Goal: Task Accomplishment & Management: Complete application form

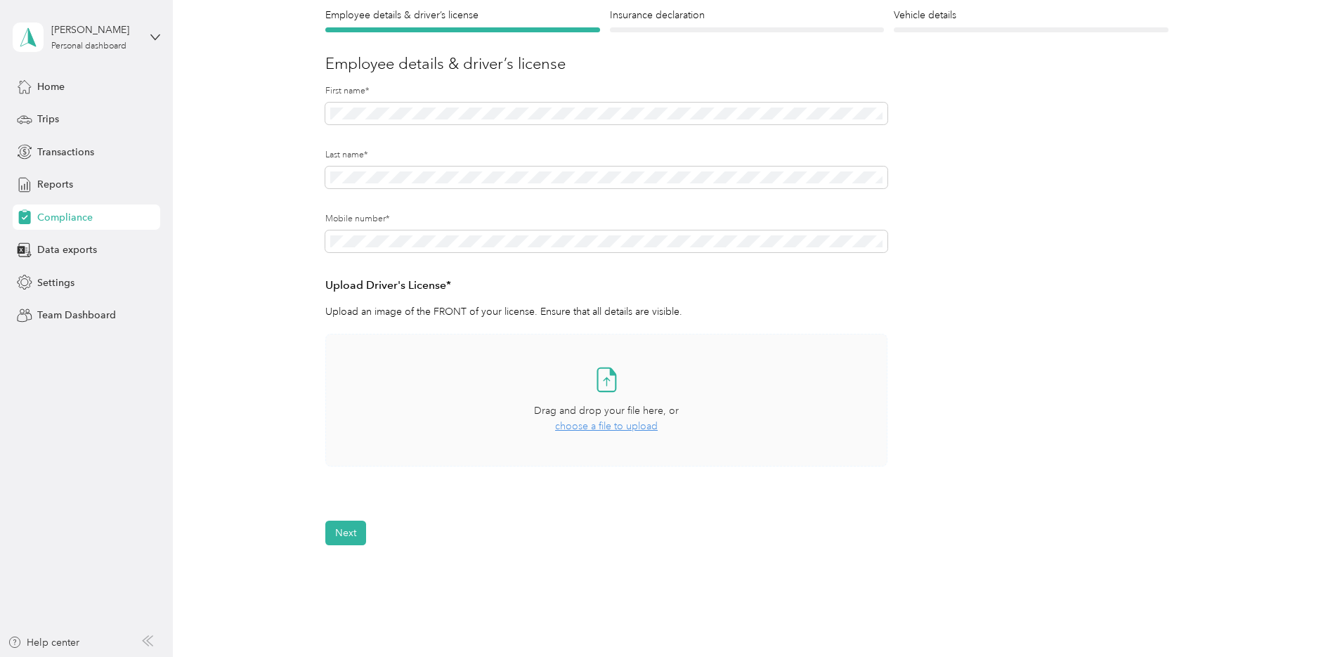
scroll to position [141, 0]
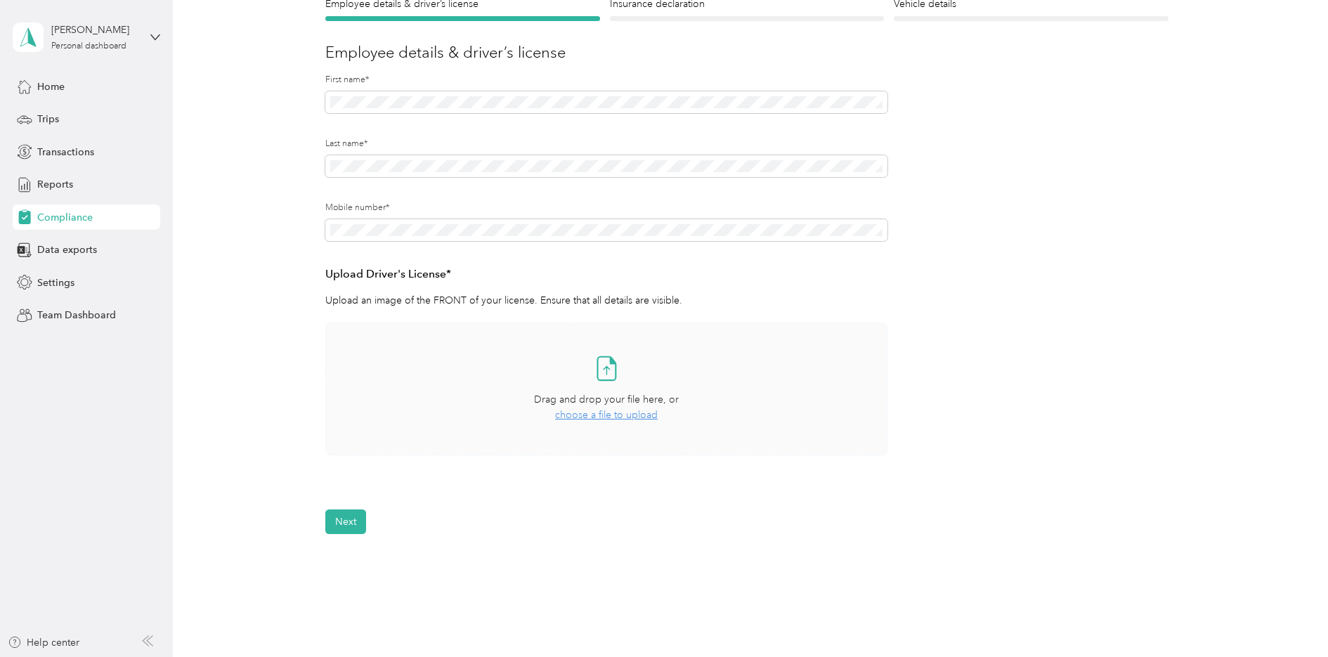
click at [598, 367] on icon at bounding box center [607, 368] width 18 height 23
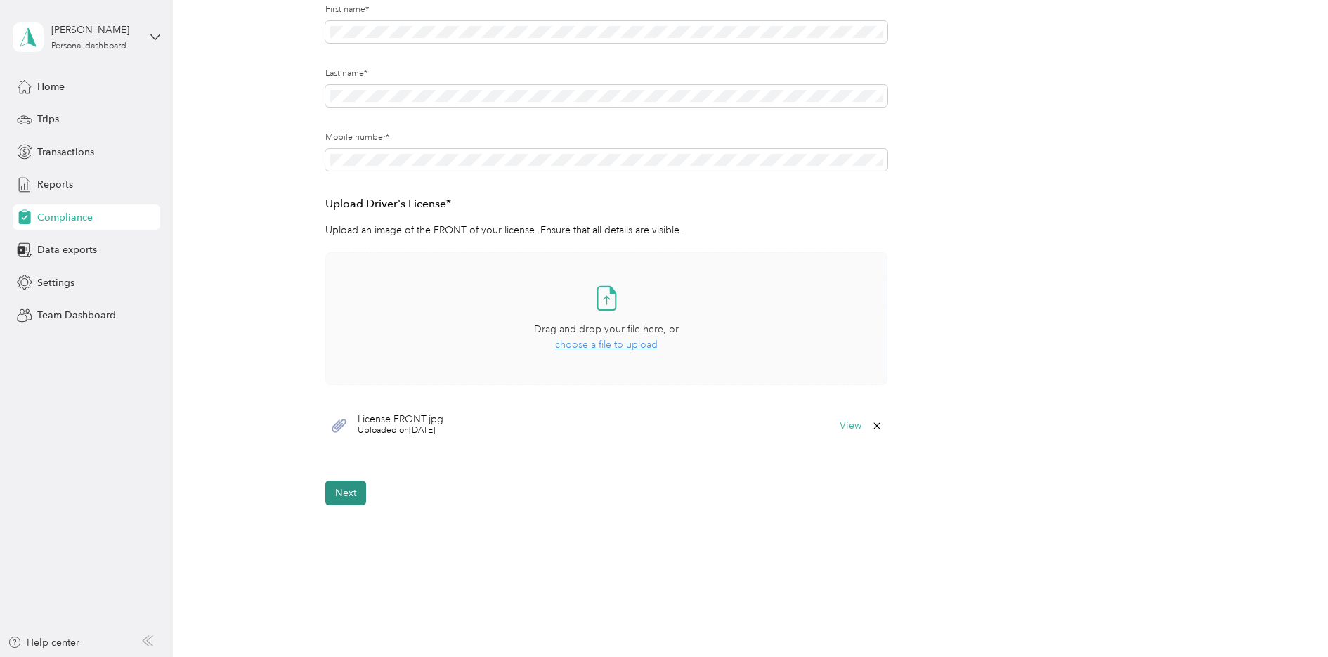
click at [347, 497] on button "Next" at bounding box center [345, 493] width 41 height 25
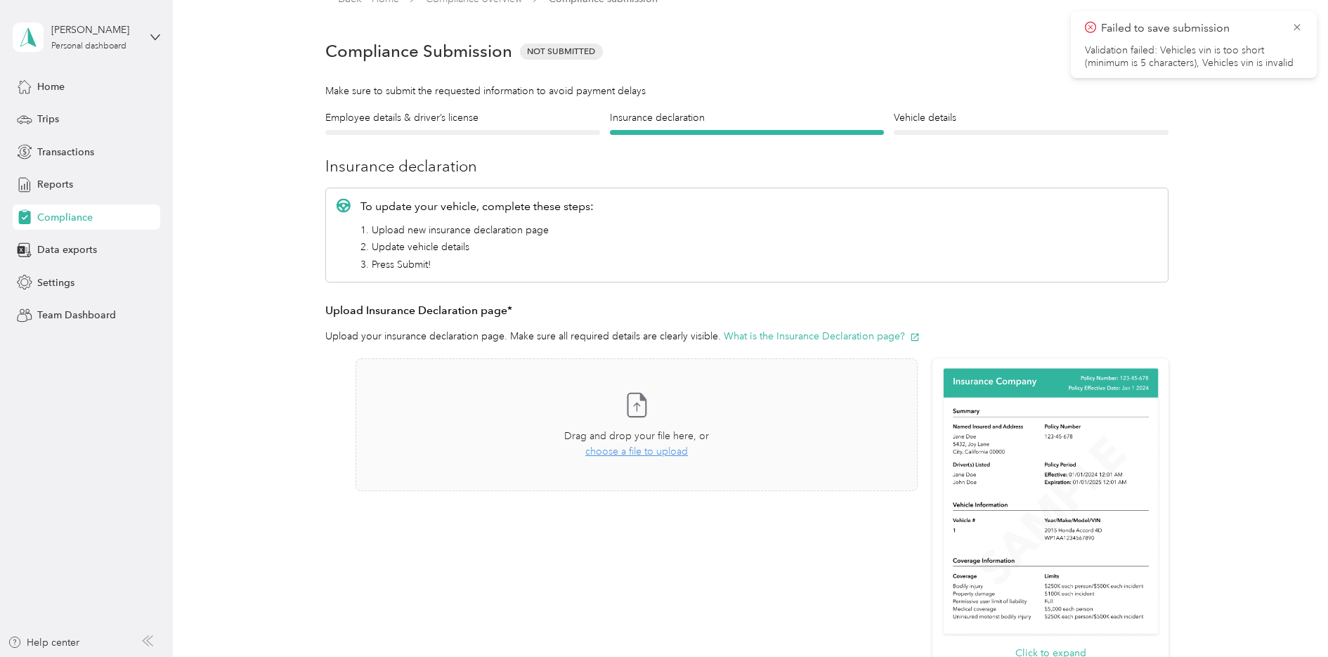
scroll to position [18, 0]
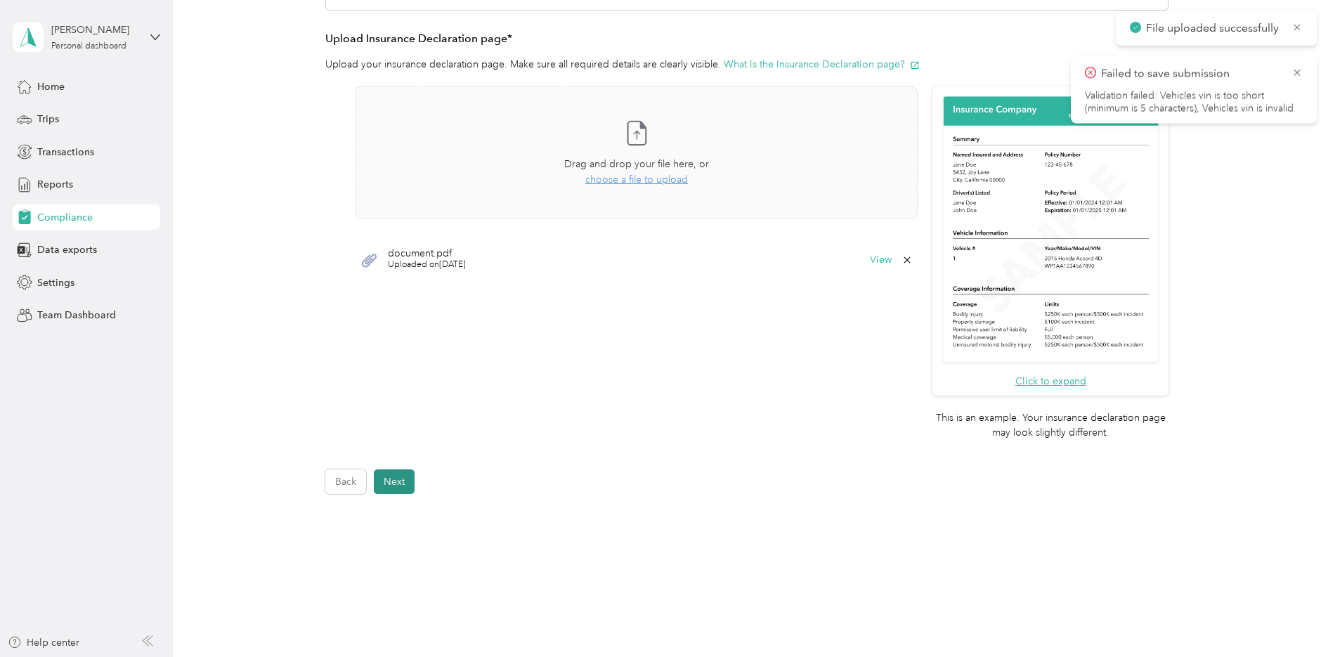
click at [401, 486] on button "Next" at bounding box center [394, 481] width 41 height 25
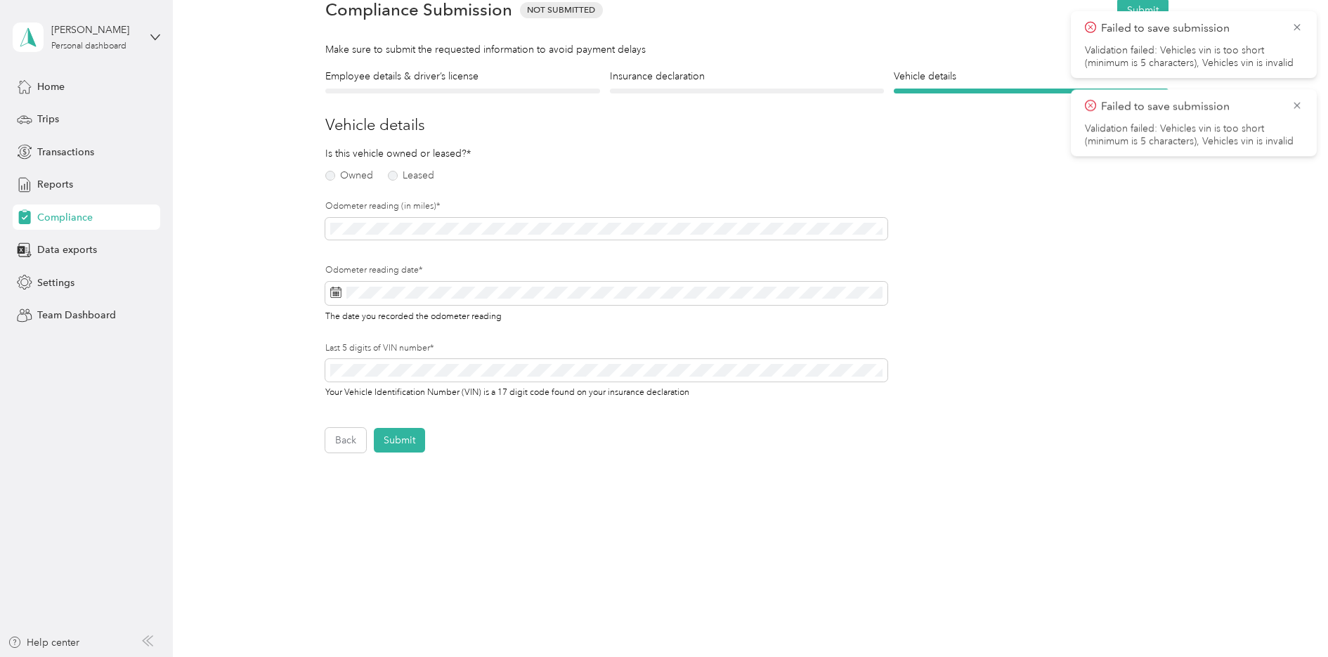
scroll to position [18, 0]
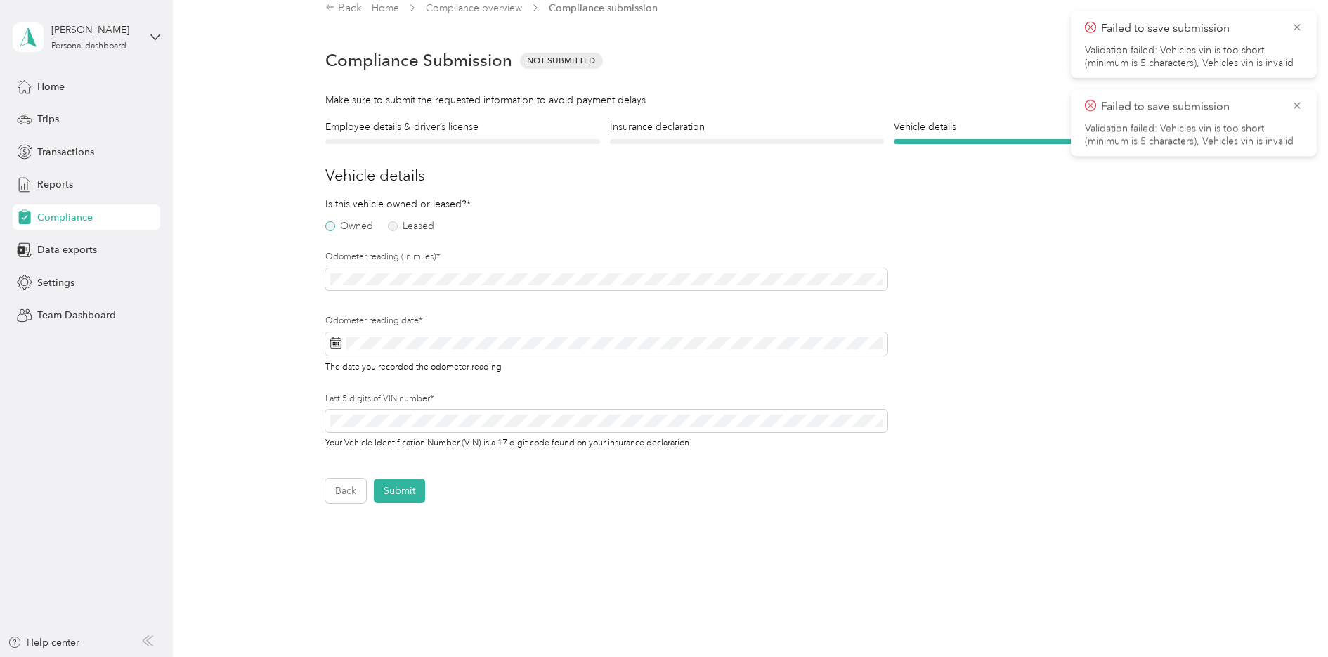
click at [332, 229] on label "Owned" at bounding box center [349, 226] width 48 height 10
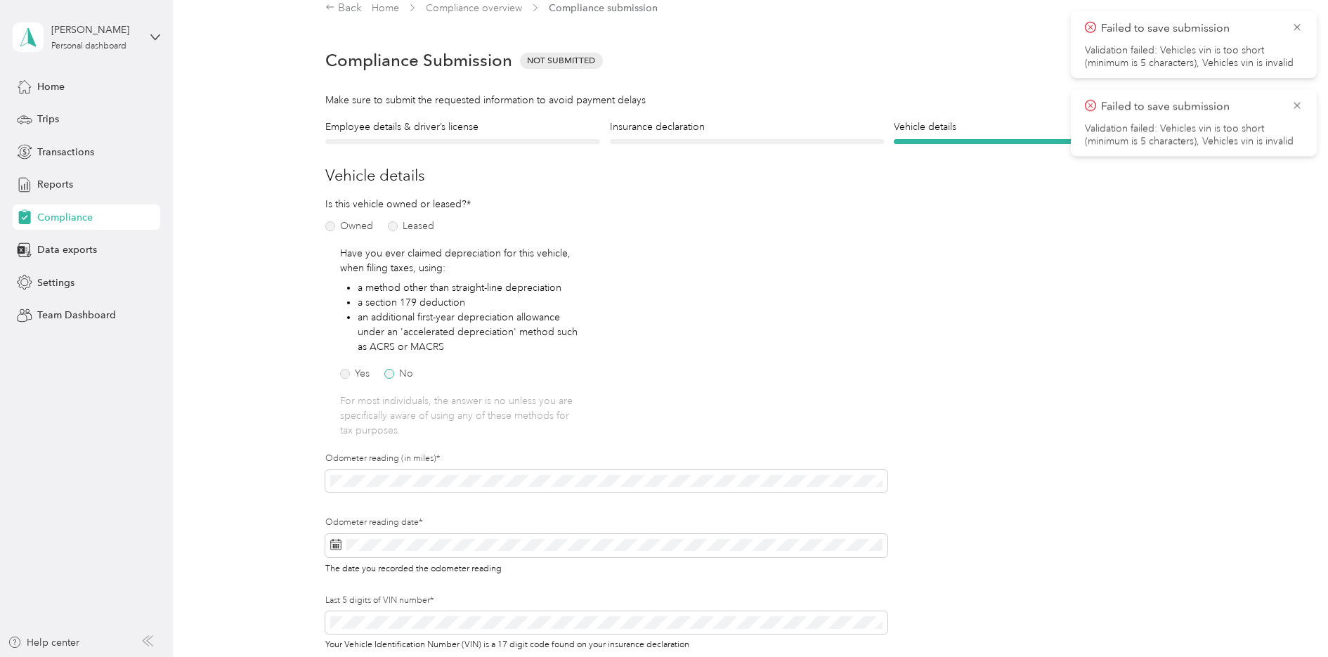
click at [389, 375] on label "No" at bounding box center [398, 374] width 29 height 10
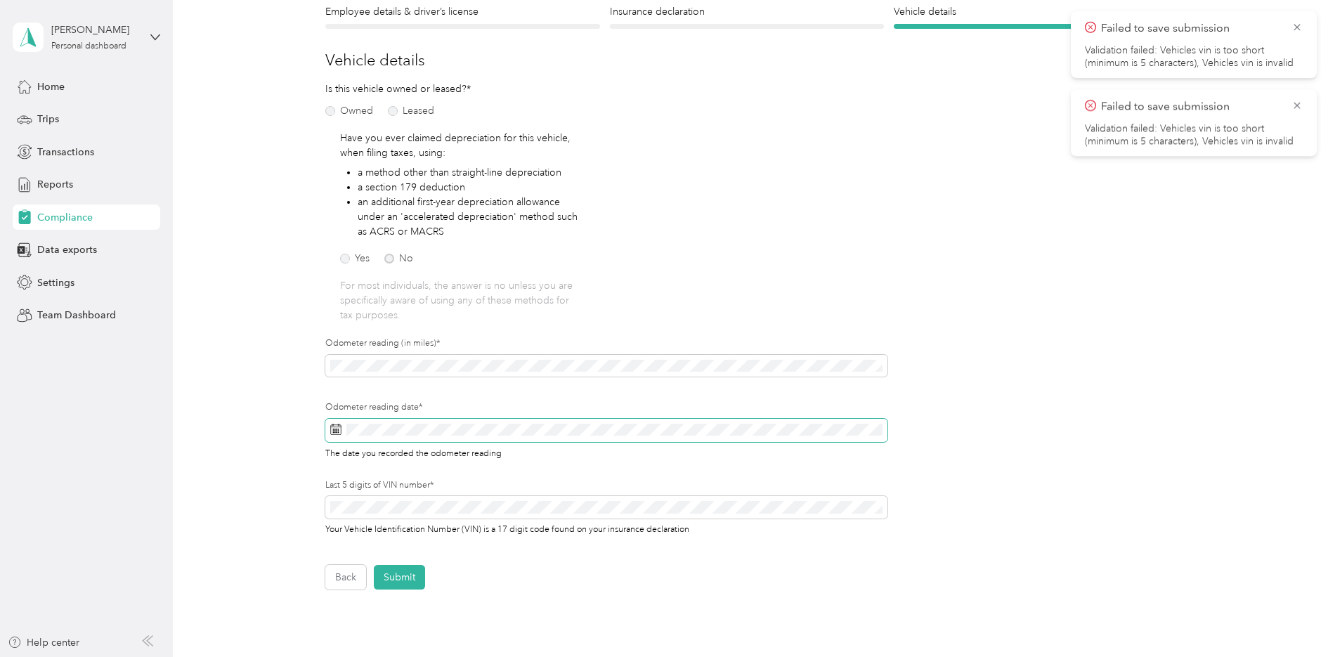
scroll to position [158, 0]
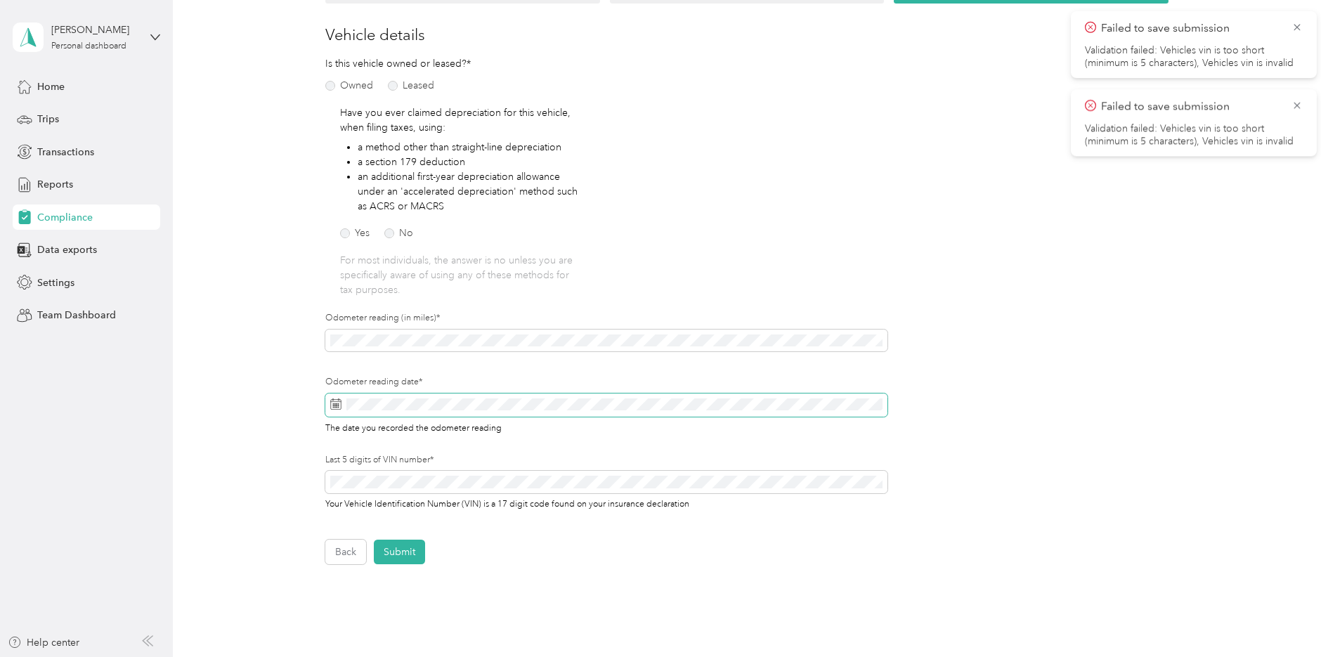
click at [402, 410] on span at bounding box center [606, 405] width 562 height 24
click at [358, 411] on span at bounding box center [606, 405] width 562 height 24
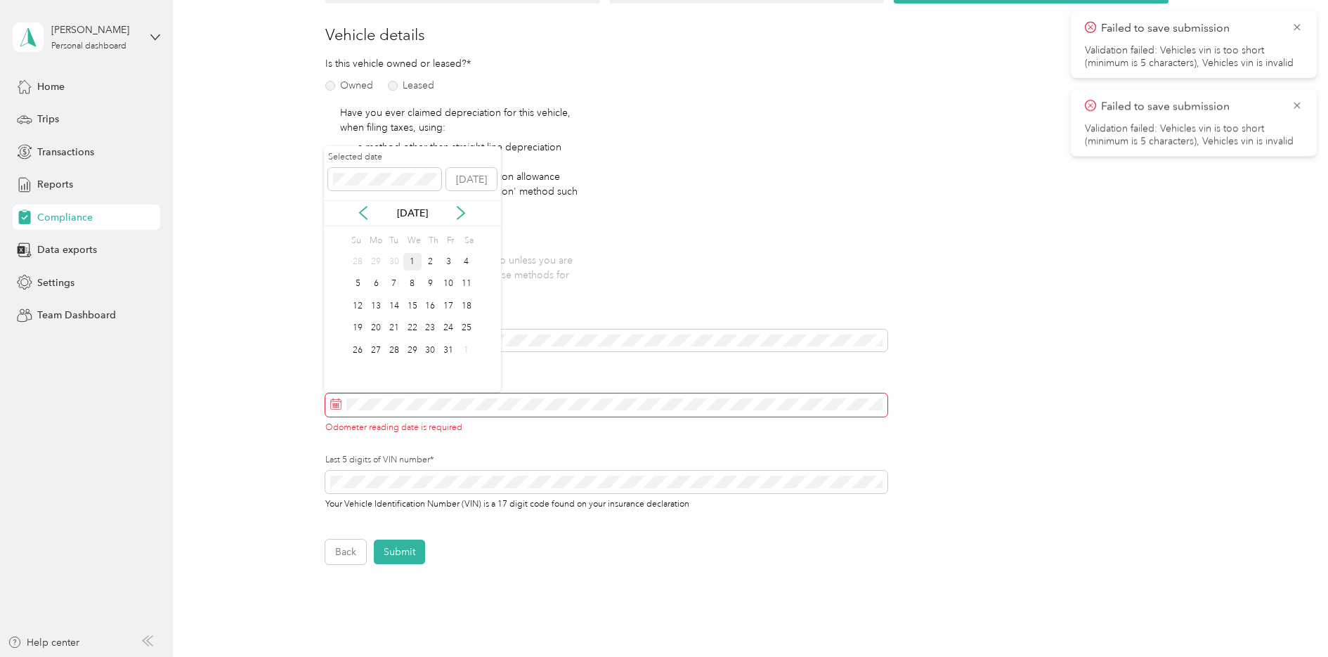
click at [408, 263] on div "1" at bounding box center [412, 262] width 18 height 18
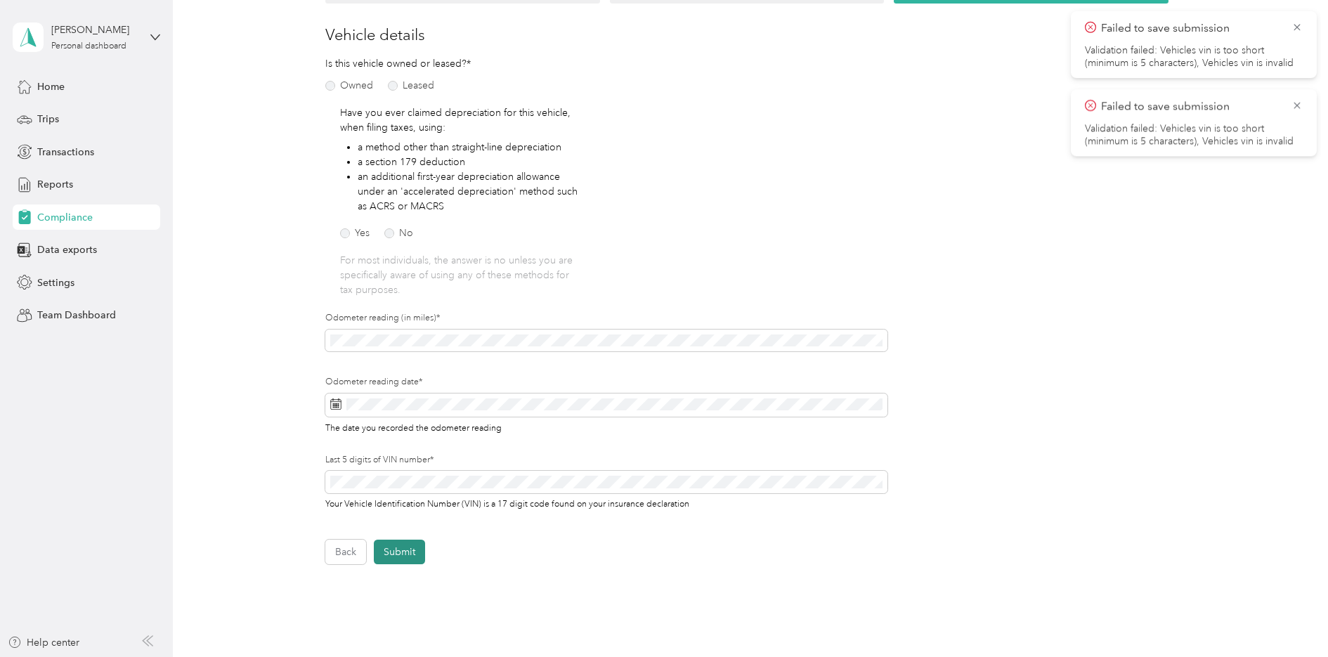
click at [397, 558] on button "Submit" at bounding box center [399, 552] width 51 height 25
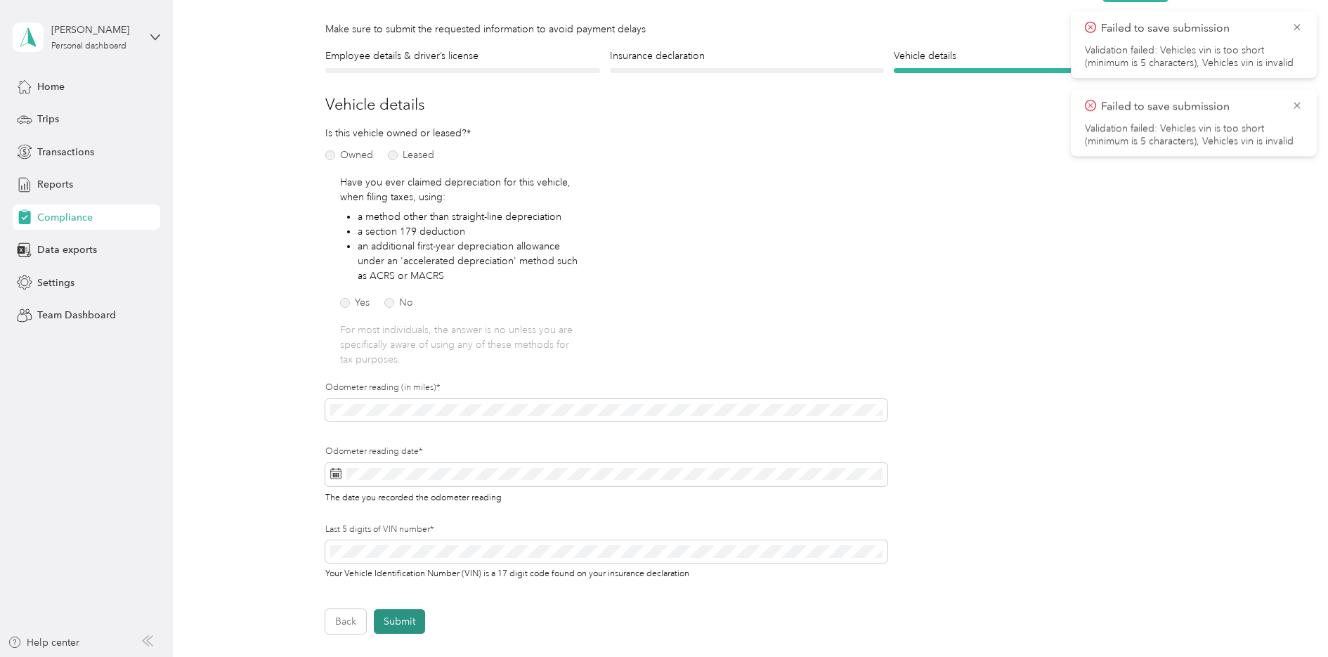
scroll to position [18, 0]
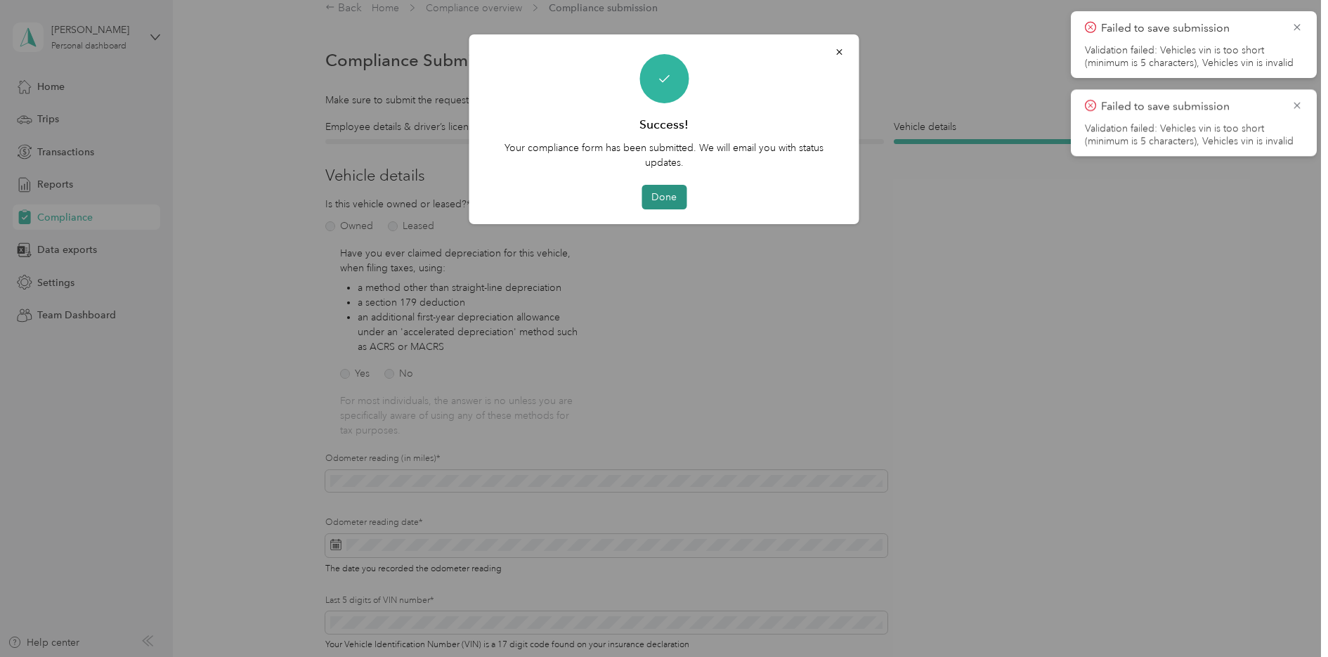
click at [667, 202] on button "Done" at bounding box center [664, 197] width 45 height 25
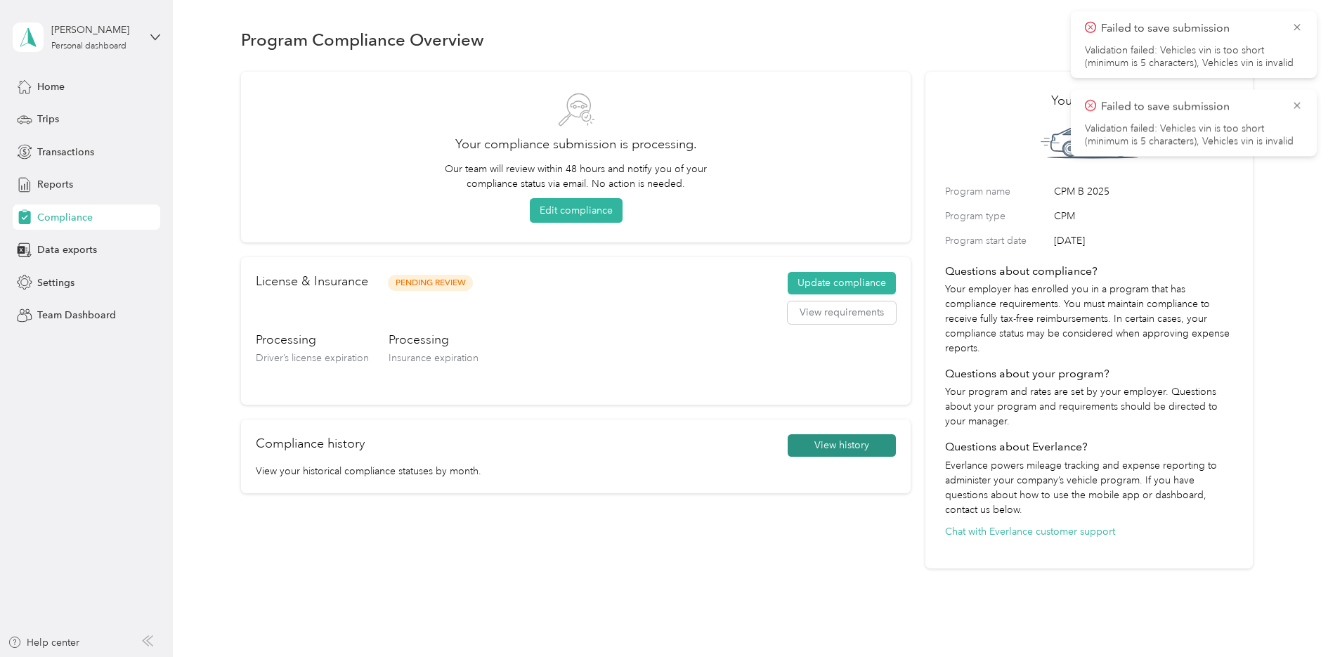
click at [813, 443] on button "View history" at bounding box center [842, 445] width 108 height 22
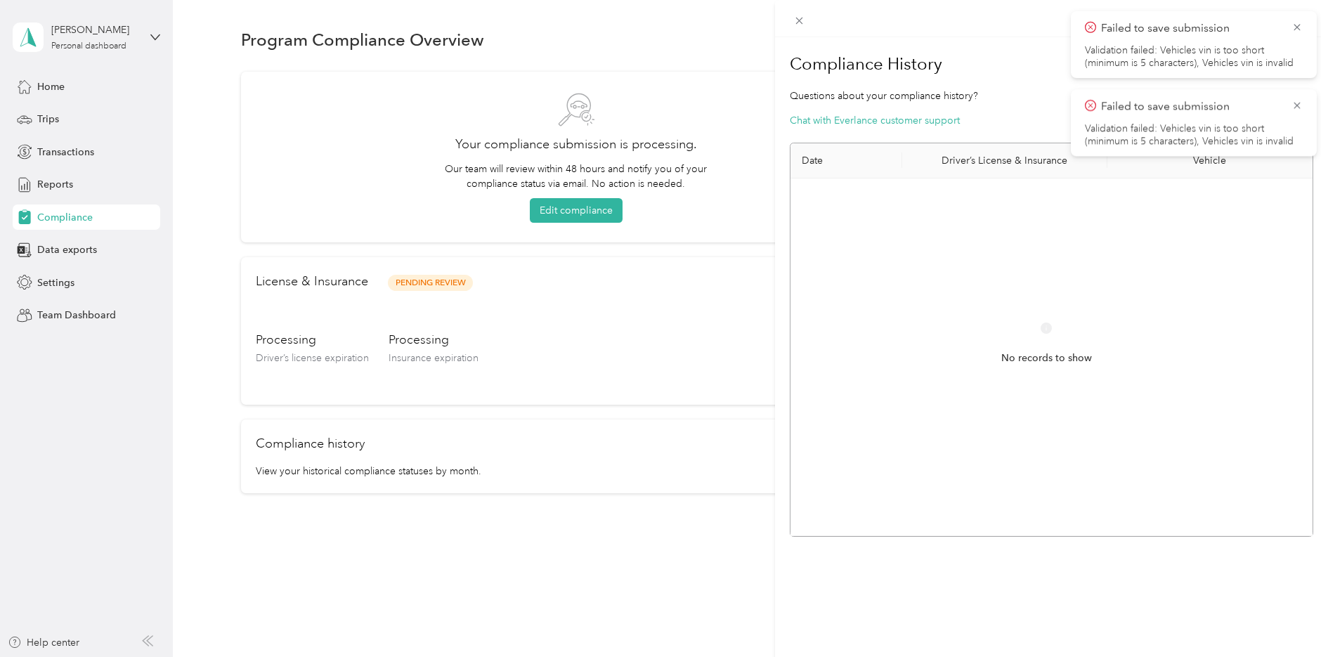
click at [669, 514] on div "Compliance History Questions about your compliance history? Chat with Everlance…" at bounding box center [664, 328] width 1328 height 657
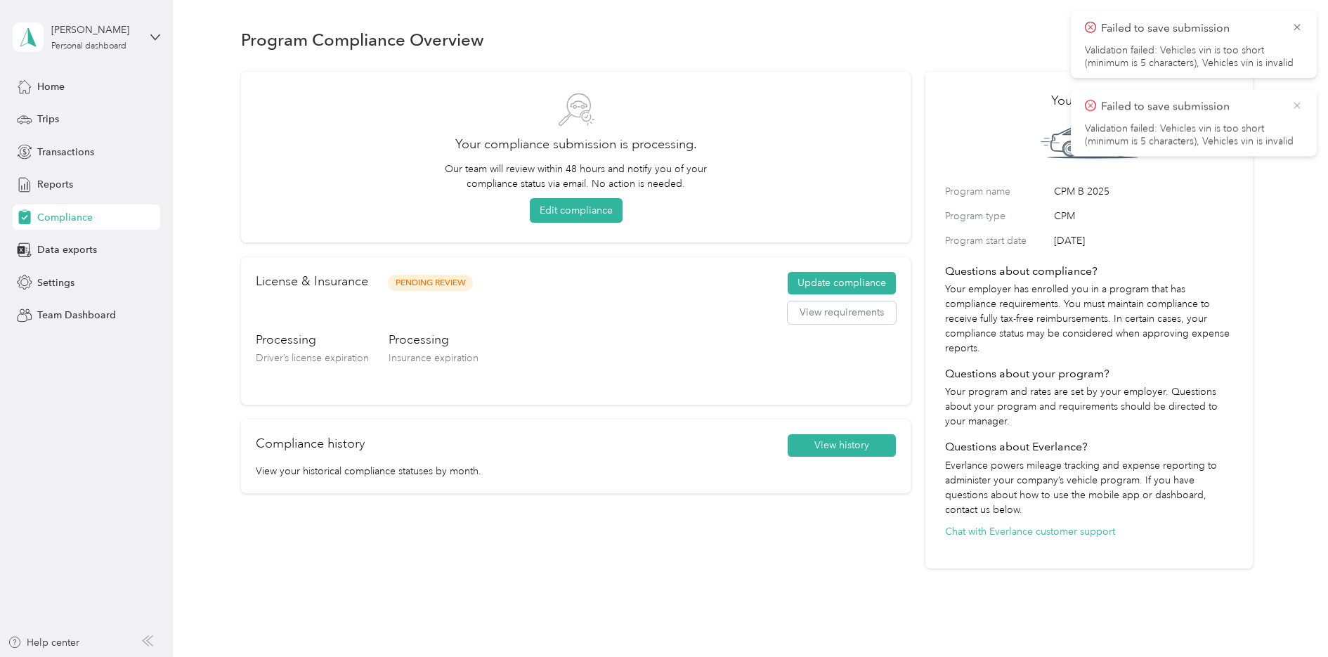
click at [1292, 108] on icon at bounding box center [1296, 105] width 11 height 13
click at [1298, 30] on icon at bounding box center [1296, 27] width 11 height 13
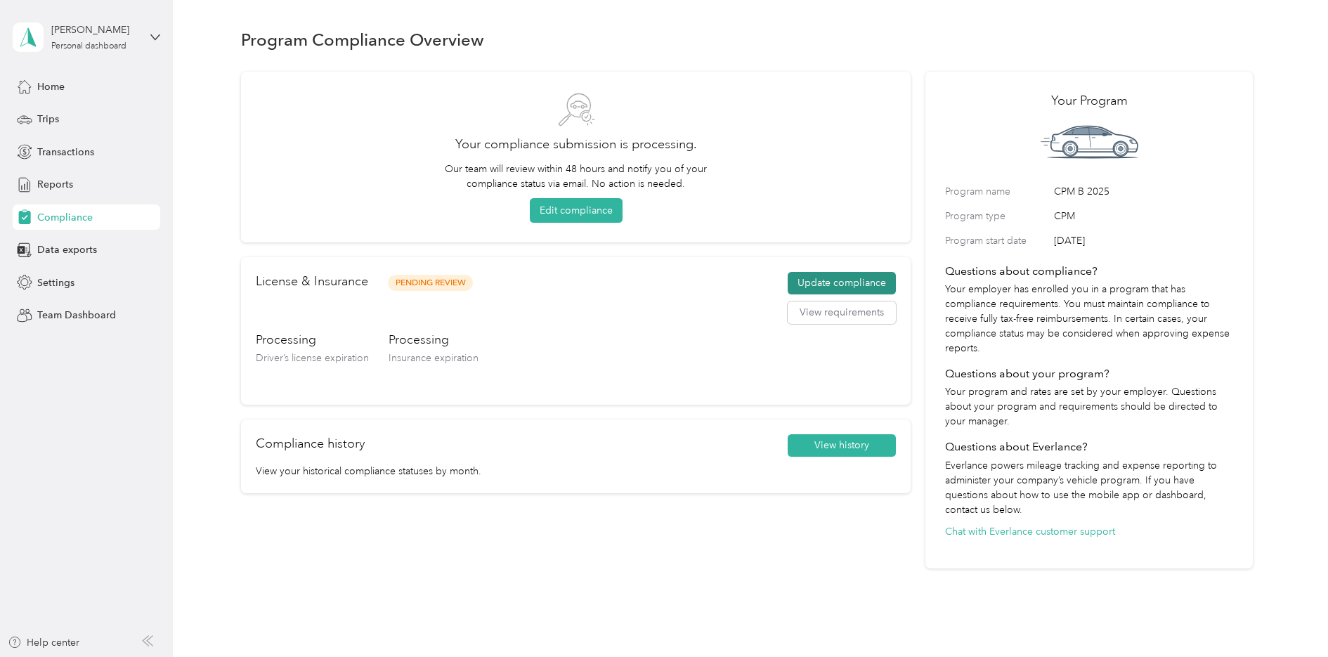
click at [818, 282] on button "Update compliance" at bounding box center [842, 283] width 108 height 22
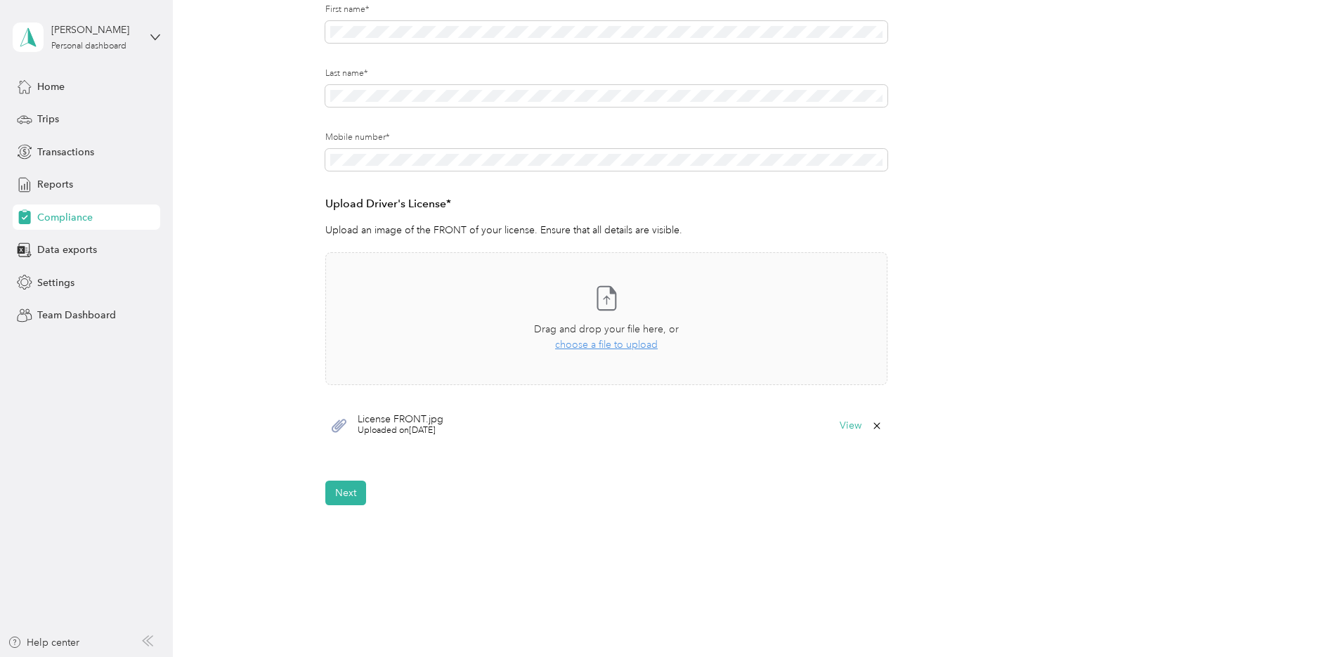
scroll to position [263, 0]
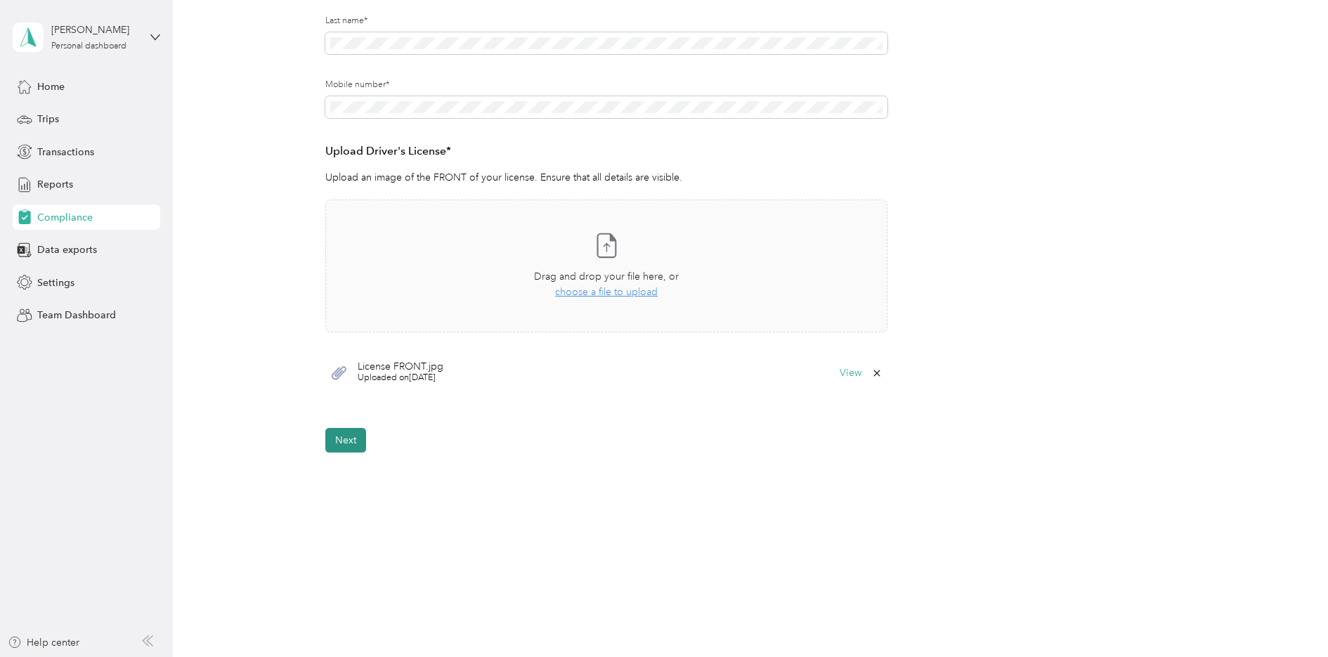
click at [335, 443] on button "Next" at bounding box center [345, 440] width 41 height 25
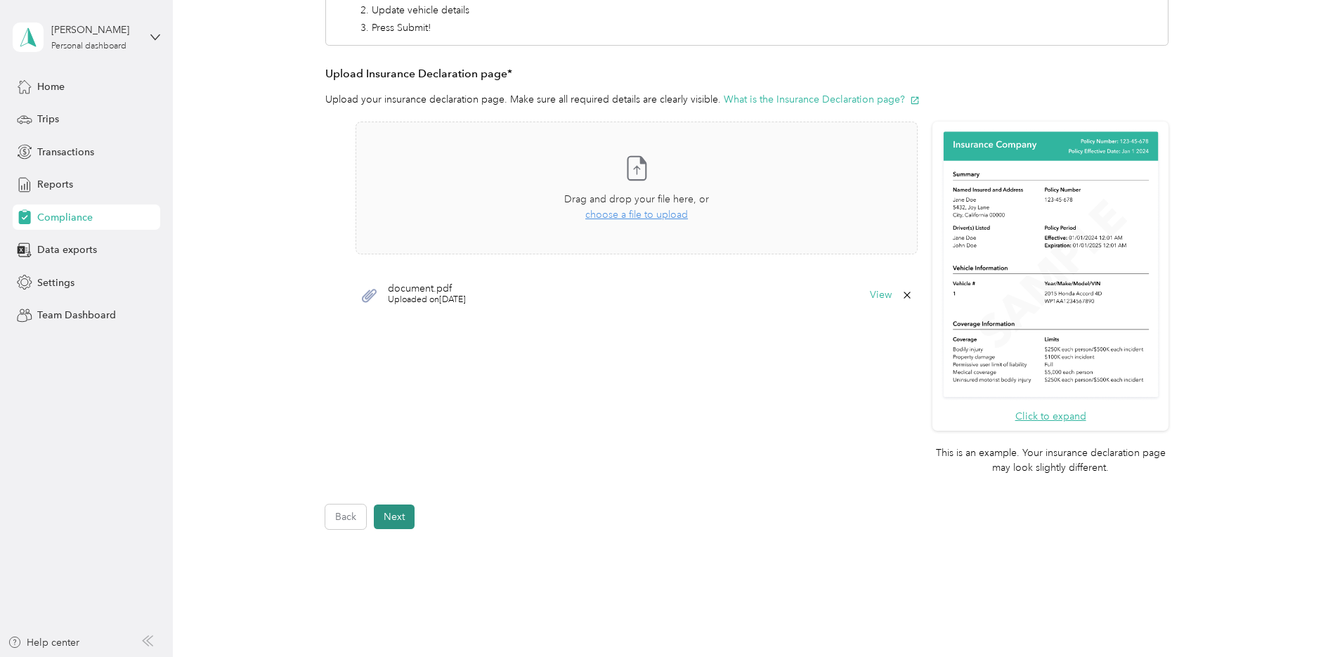
scroll to position [340, 0]
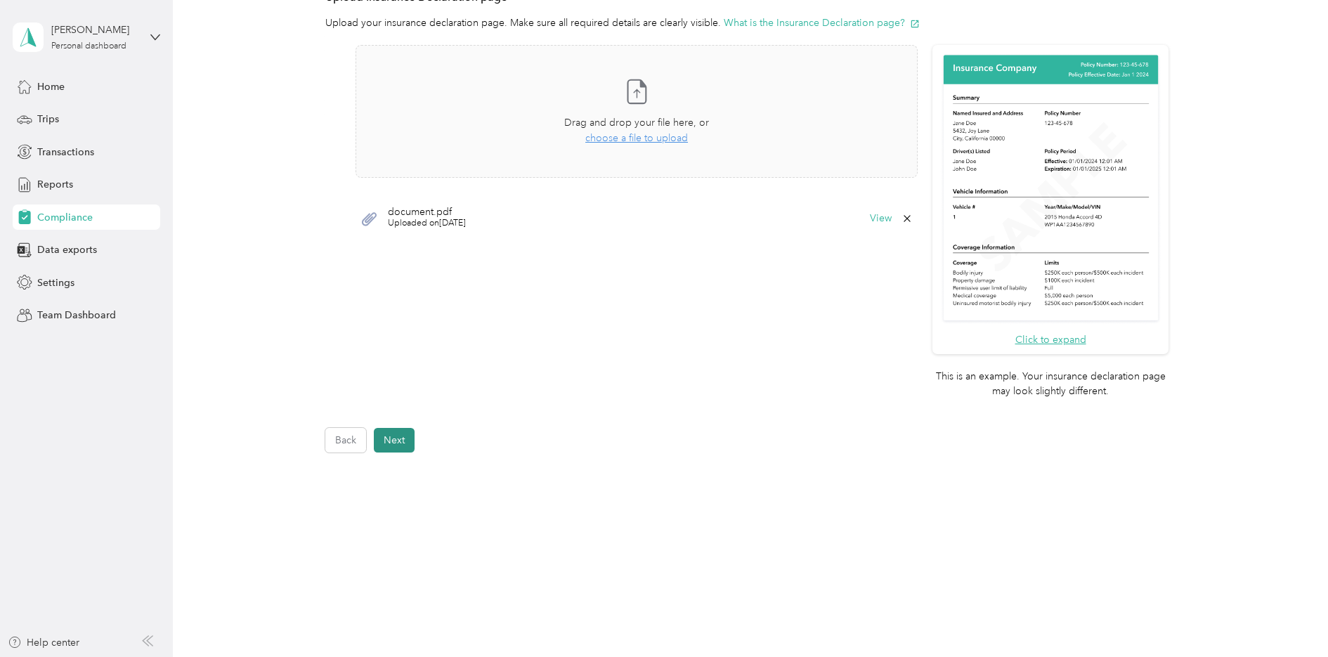
click at [393, 443] on button "Next" at bounding box center [394, 440] width 41 height 25
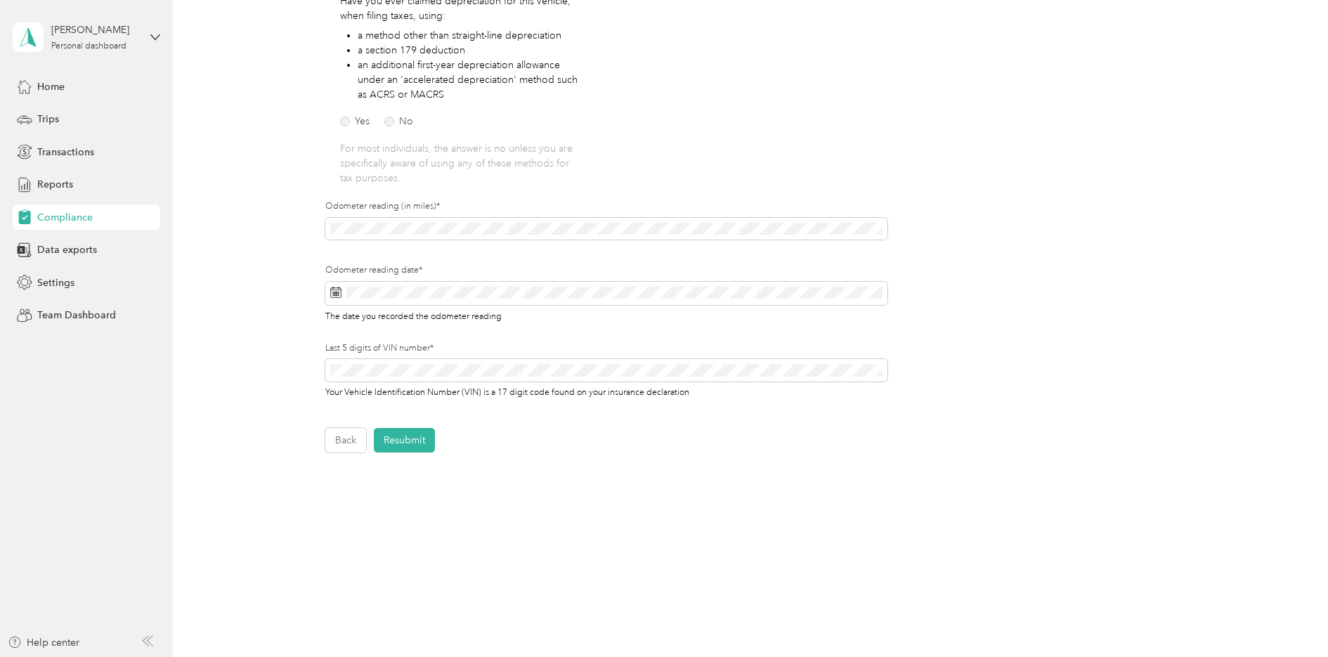
scroll to position [270, 0]
click at [406, 445] on button "Resubmit" at bounding box center [404, 440] width 61 height 25
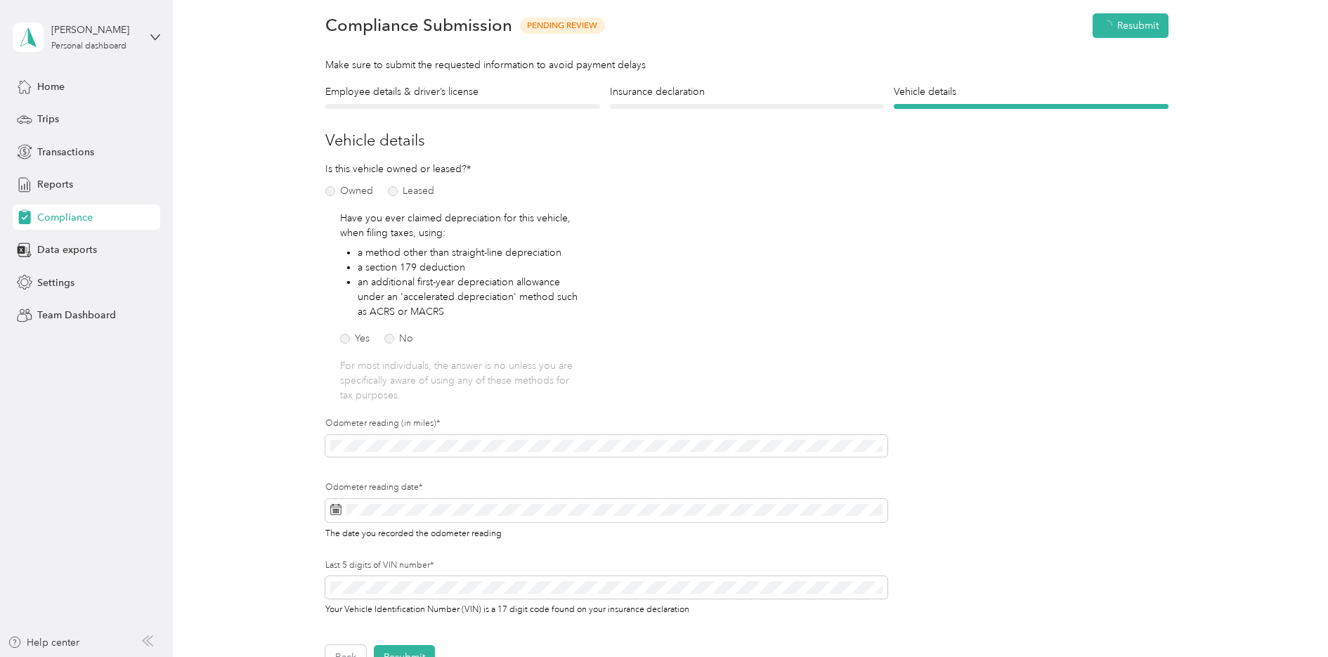
scroll to position [18, 0]
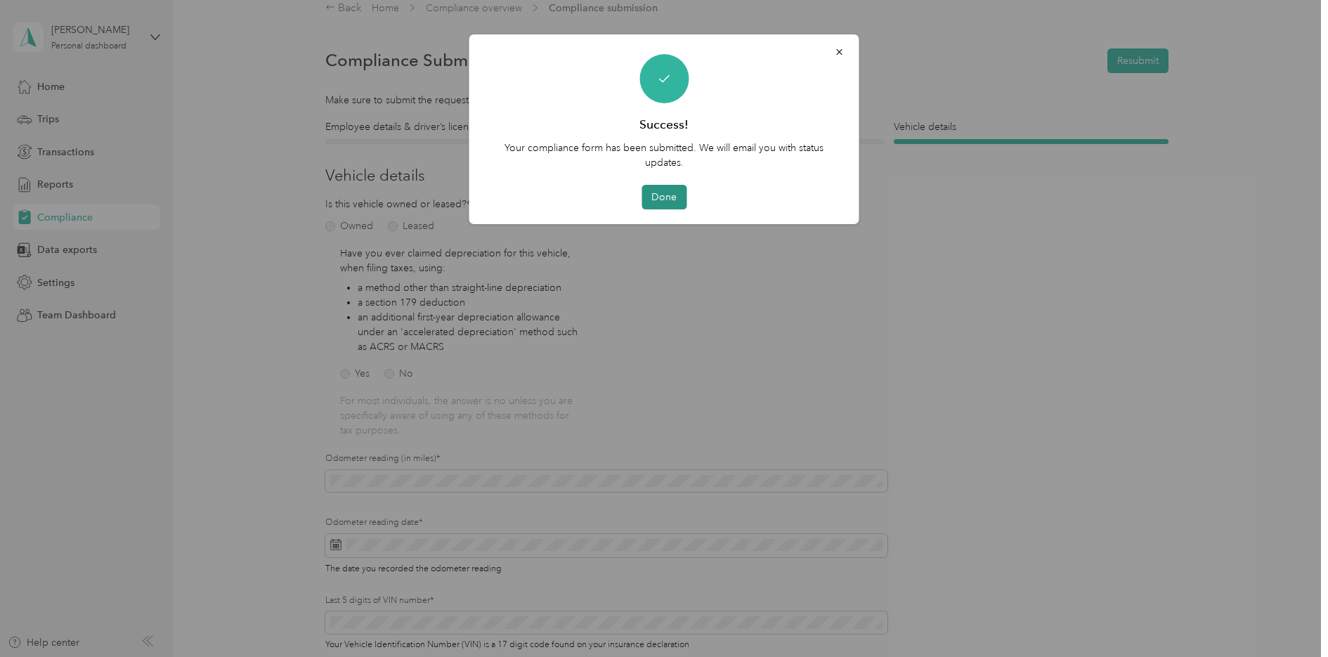
click at [663, 200] on button "Done" at bounding box center [664, 197] width 45 height 25
